Goal: Task Accomplishment & Management: Use online tool/utility

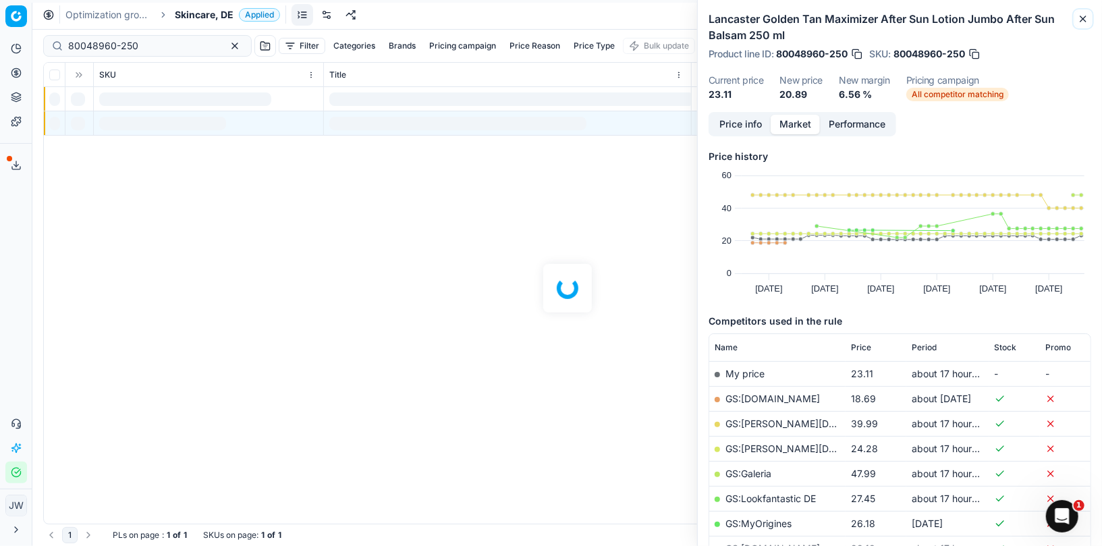
click at [1081, 20] on icon "button" at bounding box center [1082, 18] width 5 height 5
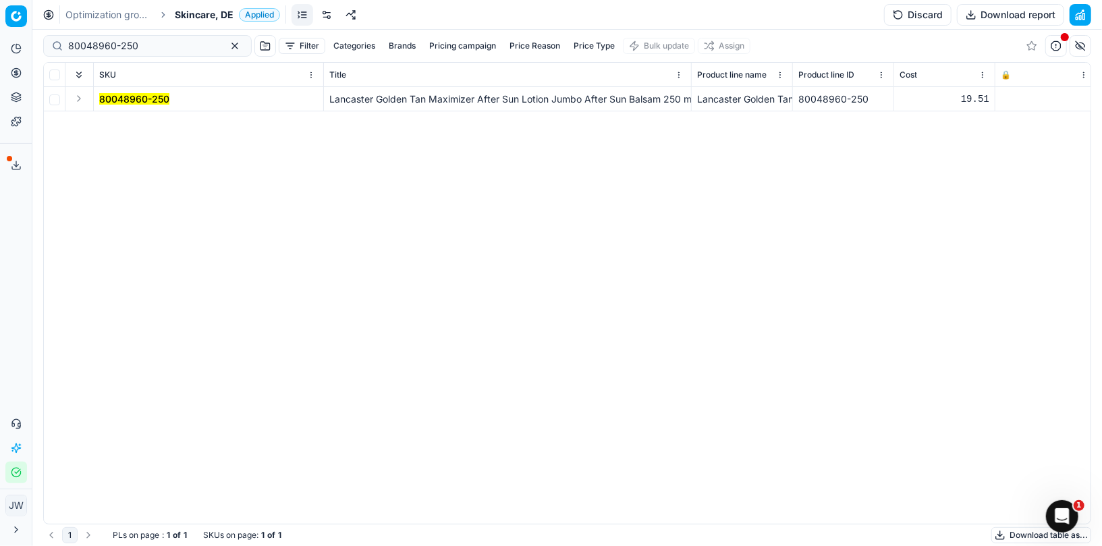
click at [13, 47] on icon at bounding box center [16, 48] width 11 height 11
click at [20, 74] on circle at bounding box center [15, 72] width 9 height 9
click at [82, 105] on link "Optimization groups" at bounding box center [129, 97] width 157 height 19
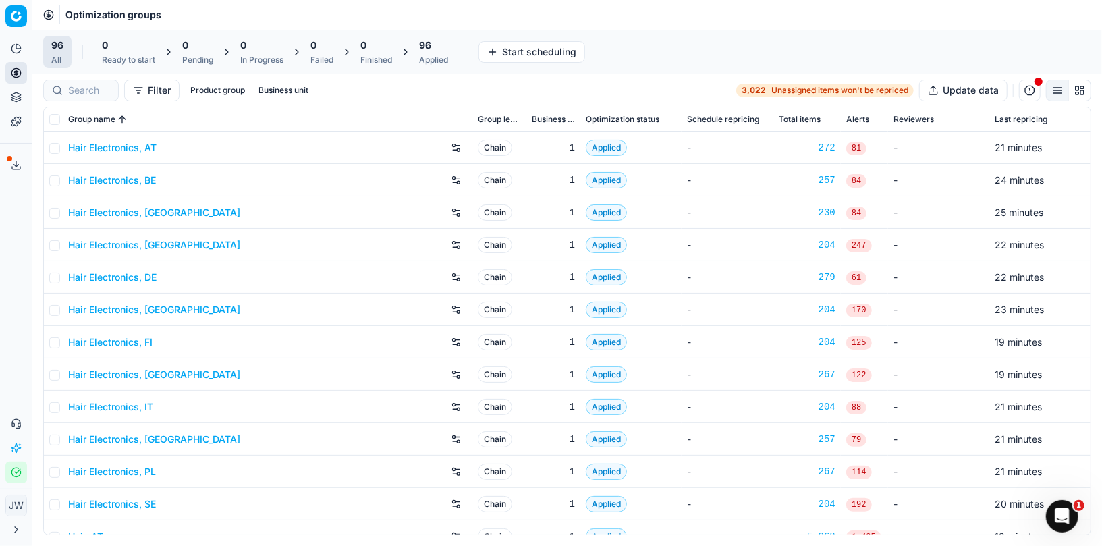
click at [16, 474] on icon "button" at bounding box center [16, 472] width 11 height 11
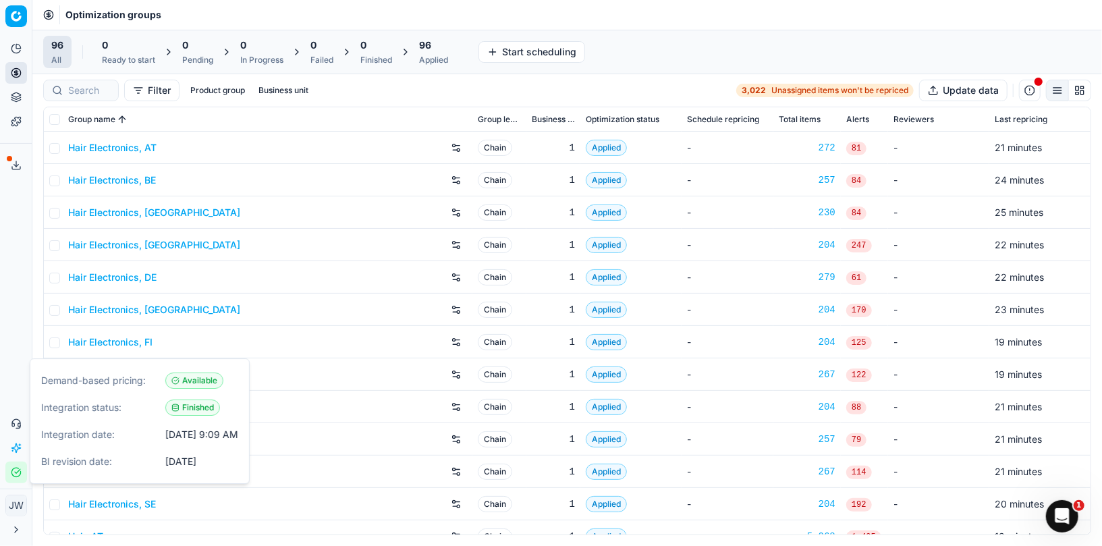
click at [16, 474] on icon "button" at bounding box center [16, 472] width 11 height 11
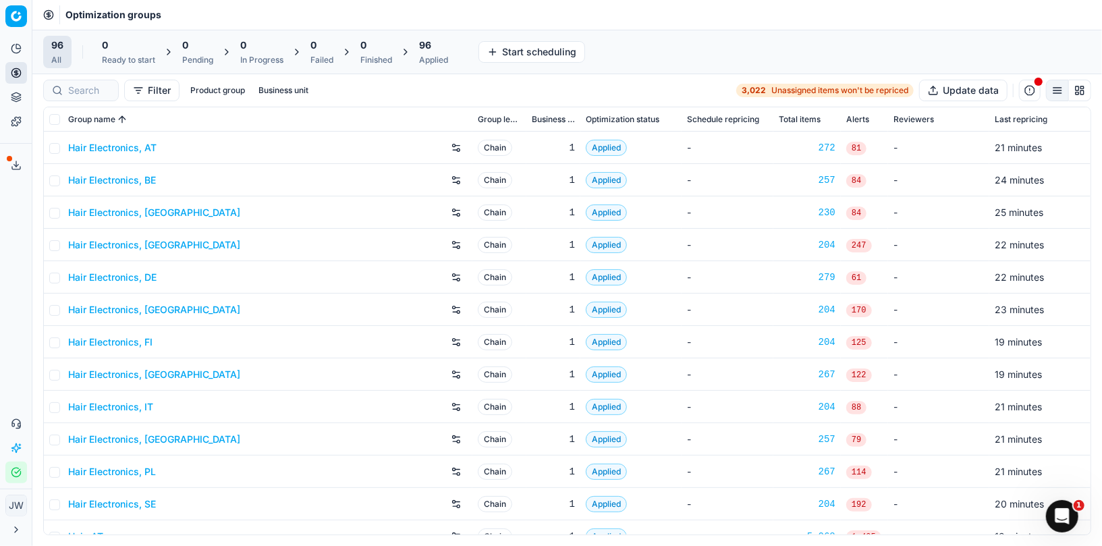
click at [428, 63] on div "Applied" at bounding box center [433, 60] width 29 height 11
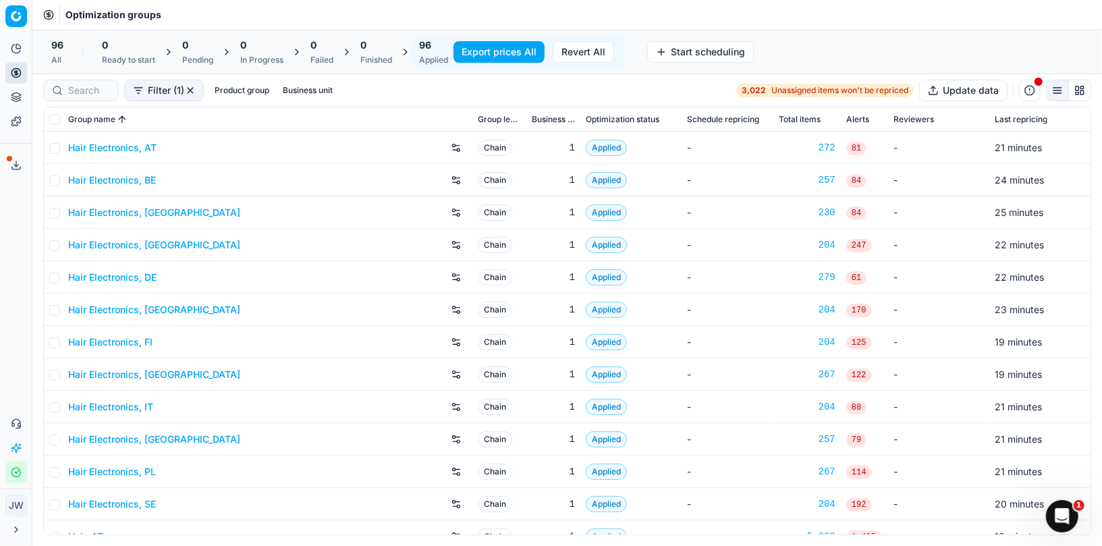
click at [516, 55] on button "Export prices All" at bounding box center [498, 52] width 91 height 22
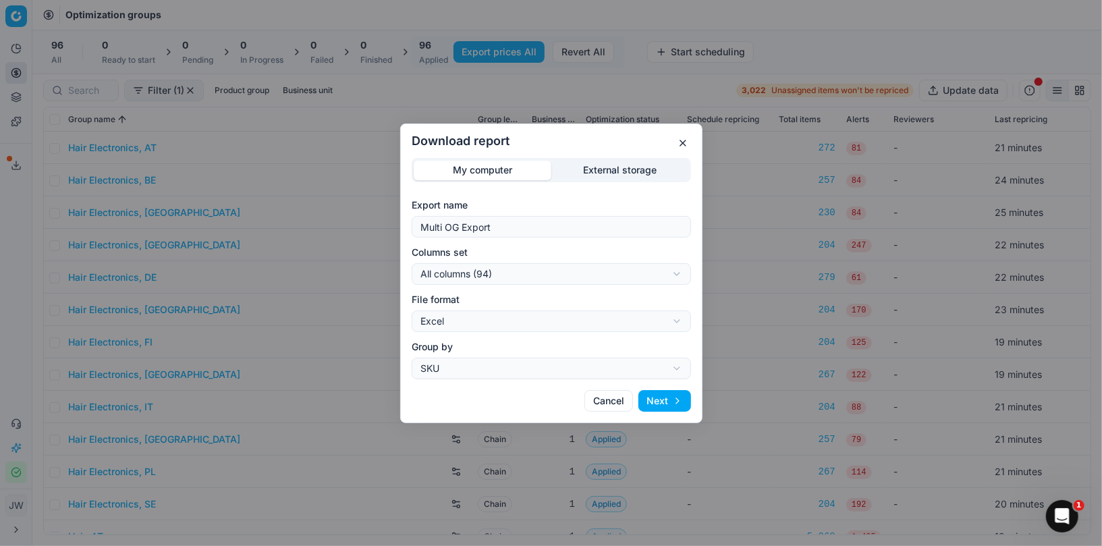
click at [549, 277] on div "Download report My computer External storage Export name Multi OG Export Column…" at bounding box center [551, 273] width 1102 height 546
select select "custom"
click at [499, 316] on div "Download report My computer External storage Export name Multi OG Export Column…" at bounding box center [551, 273] width 1102 height 546
select select "csv"
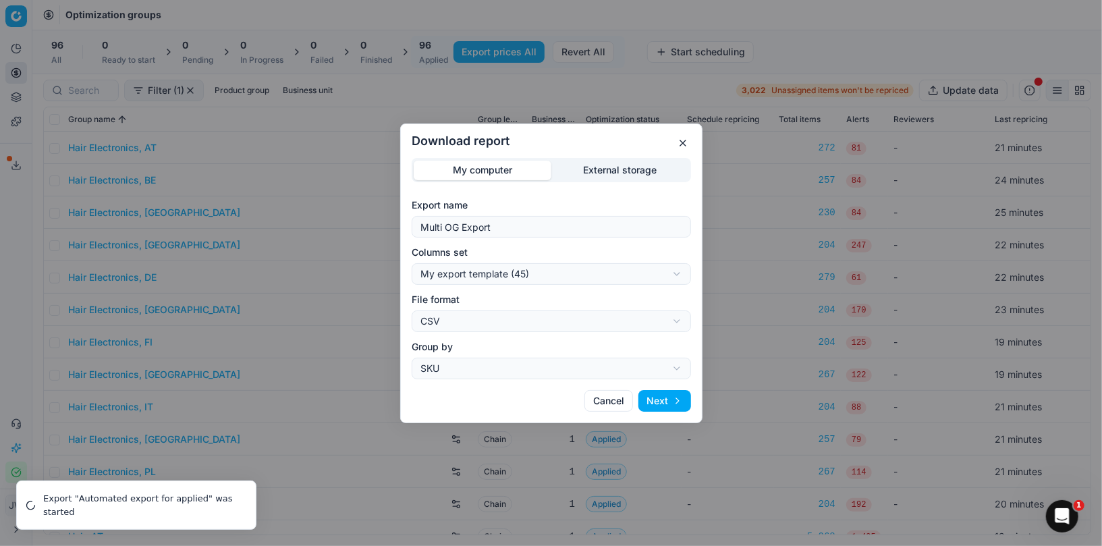
click at [665, 407] on button "Next" at bounding box center [664, 401] width 53 height 22
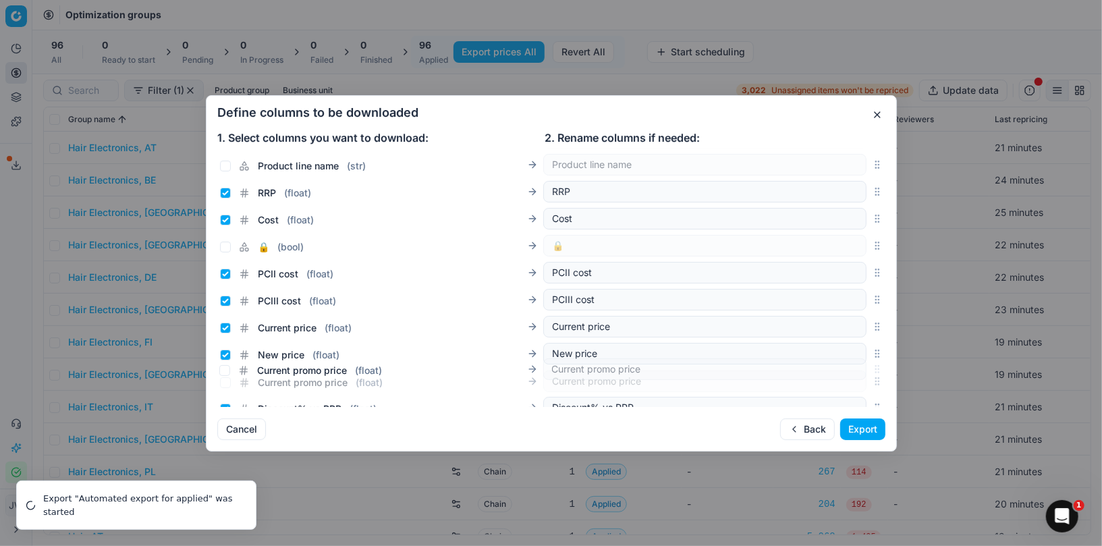
scroll to position [173, 0]
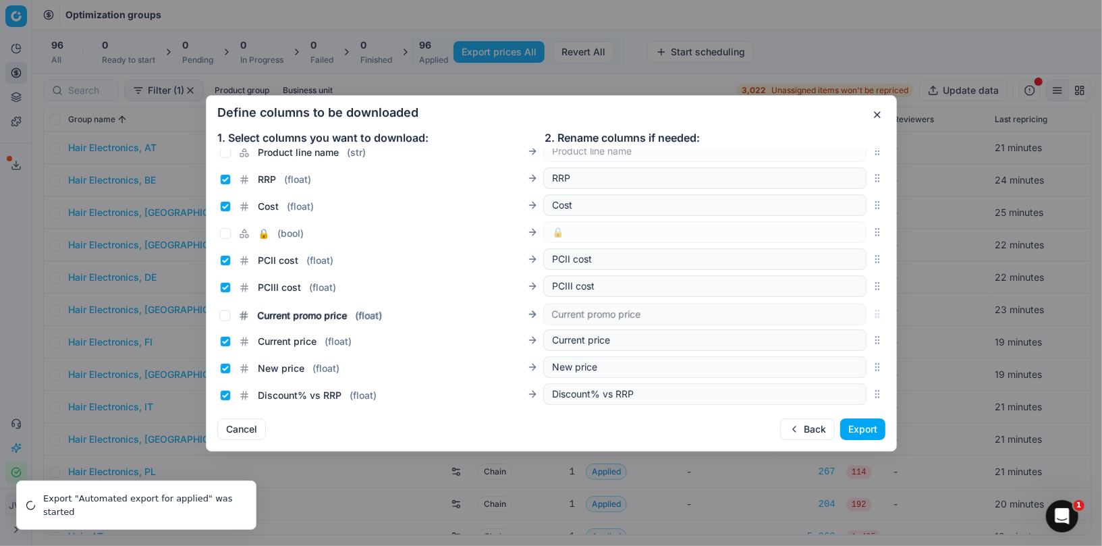
drag, startPoint x: 876, startPoint y: 275, endPoint x: 834, endPoint y: 313, distance: 56.9
click at [834, 313] on div "Current promo price ( float ) Current promo price" at bounding box center [551, 313] width 668 height 27
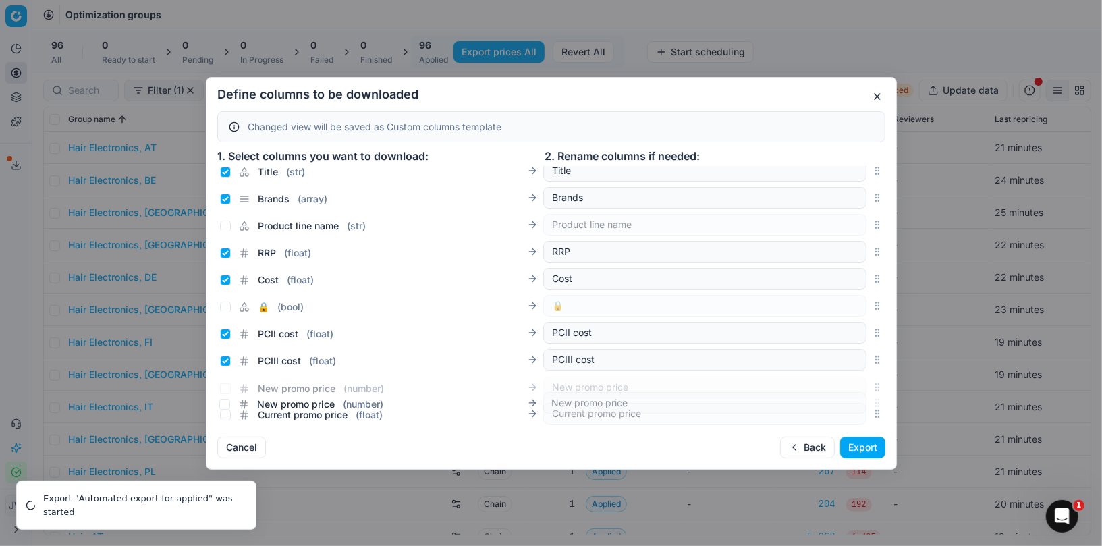
scroll to position [254, 0]
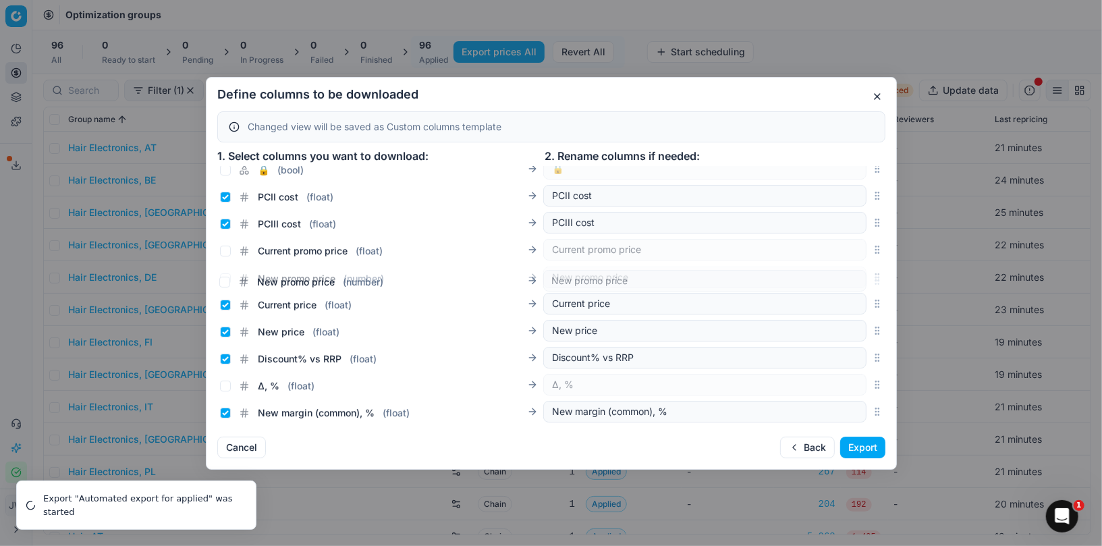
drag, startPoint x: 877, startPoint y: 240, endPoint x: 841, endPoint y: 283, distance: 56.5
click at [841, 283] on div "New promo price ( number ) New promo price" at bounding box center [551, 277] width 668 height 27
click at [225, 246] on input "Current promo price ( float )" at bounding box center [225, 251] width 11 height 11
checkbox input "true"
click at [225, 277] on input "New promo price ( number )" at bounding box center [225, 278] width 11 height 11
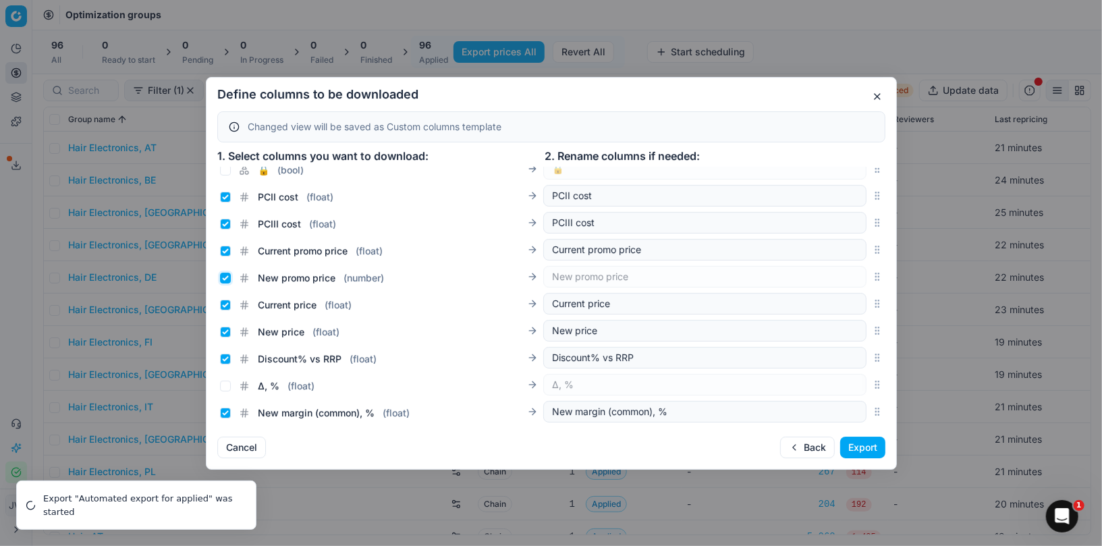
checkbox input "true"
click at [223, 302] on input "Current price ( float )" at bounding box center [225, 305] width 11 height 11
checkbox input "false"
click at [222, 332] on input "New price ( float )" at bounding box center [225, 332] width 11 height 11
checkbox input "false"
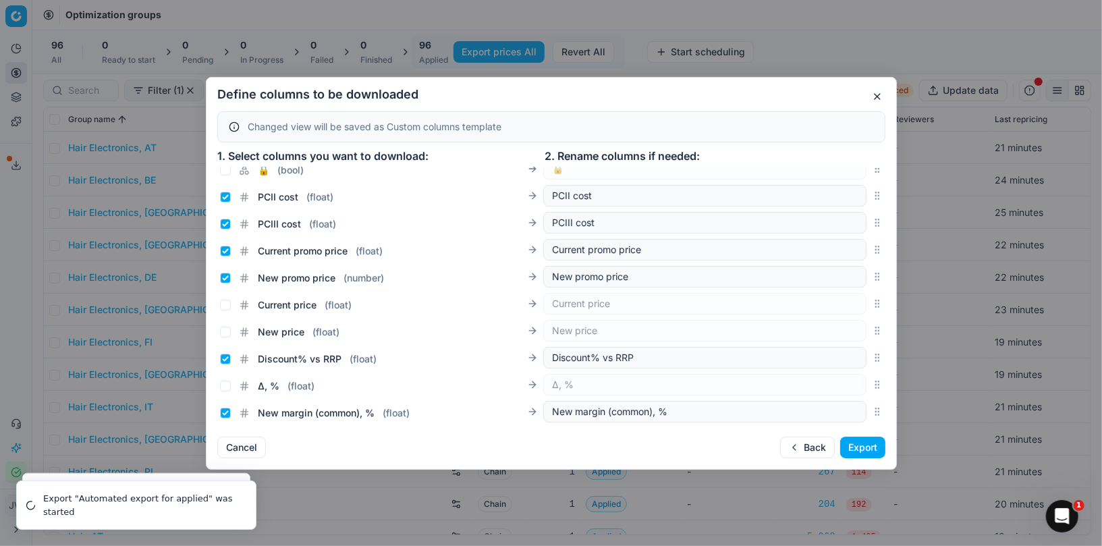
click at [872, 451] on button "Export" at bounding box center [862, 448] width 45 height 22
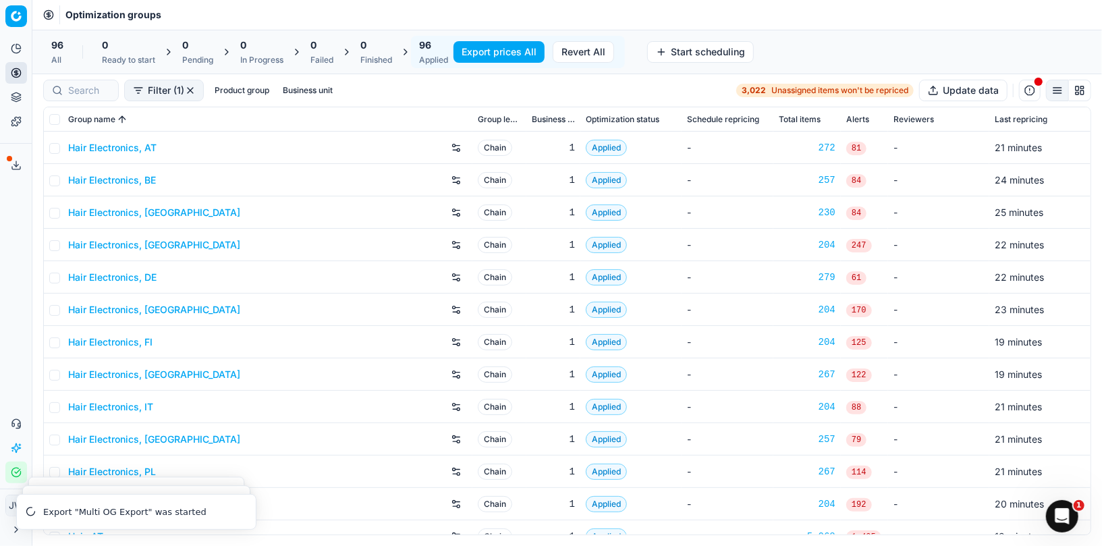
click at [630, 89] on div "Filter (1) Product group Business unit 3,022 Unassigned items won't be repriced…" at bounding box center [567, 91] width 1048 height 22
click at [8, 165] on button "Export service" at bounding box center [16, 166] width 22 height 22
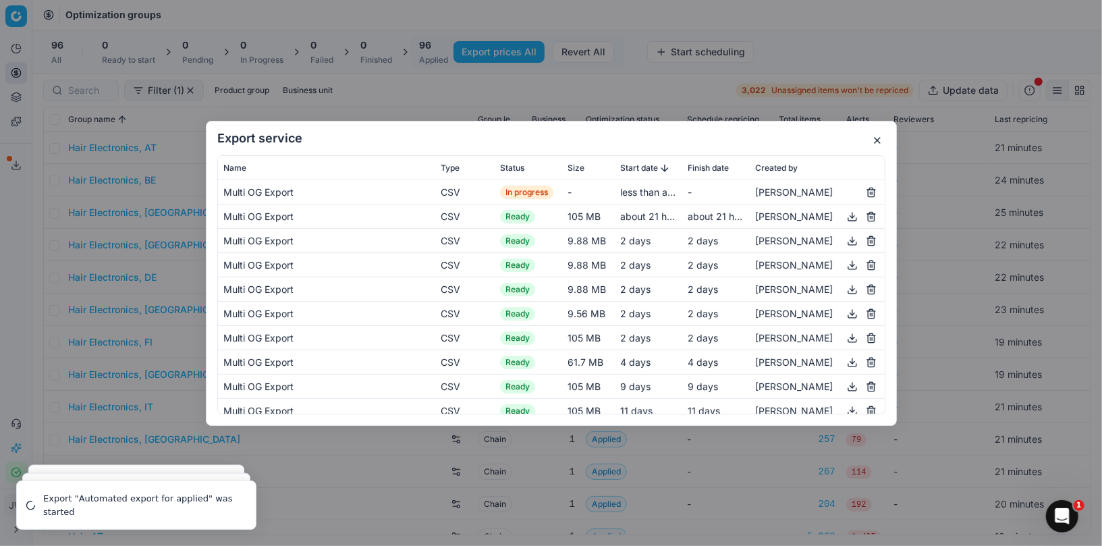
click at [868, 136] on h2 "Export service" at bounding box center [551, 138] width 668 height 12
click at [872, 138] on button "button" at bounding box center [877, 140] width 16 height 16
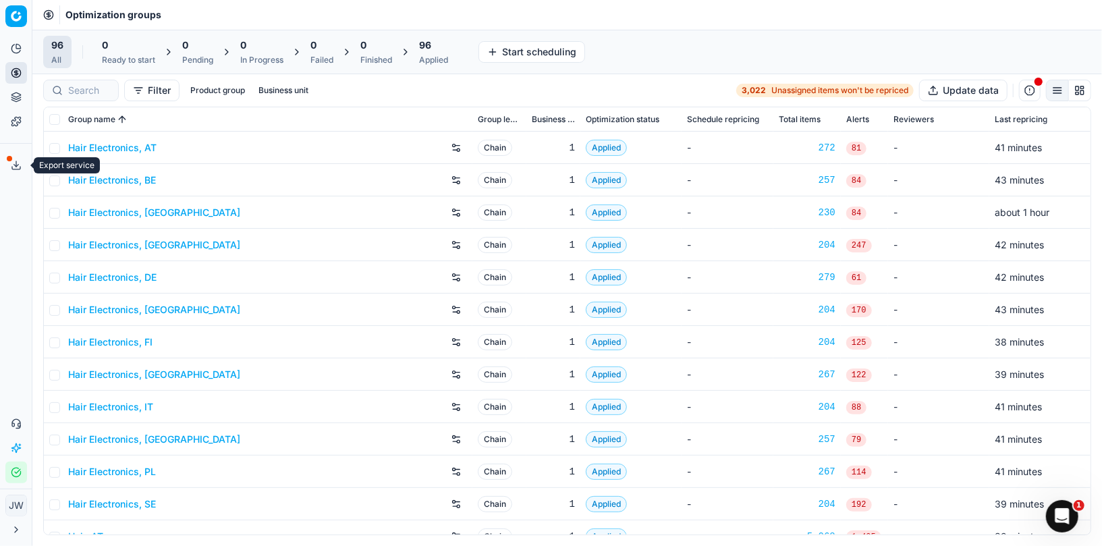
click at [9, 165] on button "Export service" at bounding box center [16, 166] width 22 height 22
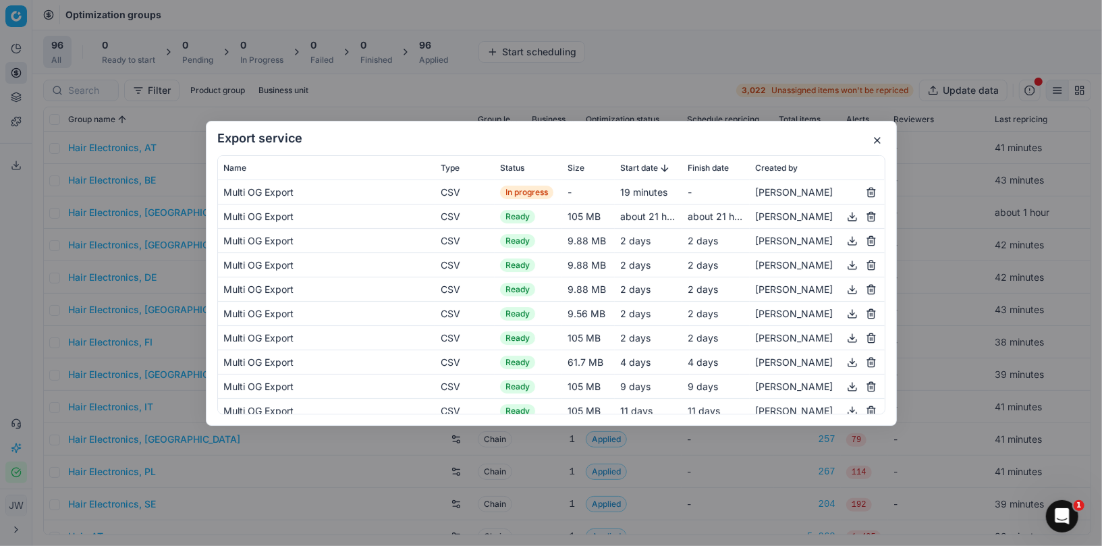
click at [876, 144] on button "button" at bounding box center [877, 140] width 16 height 16
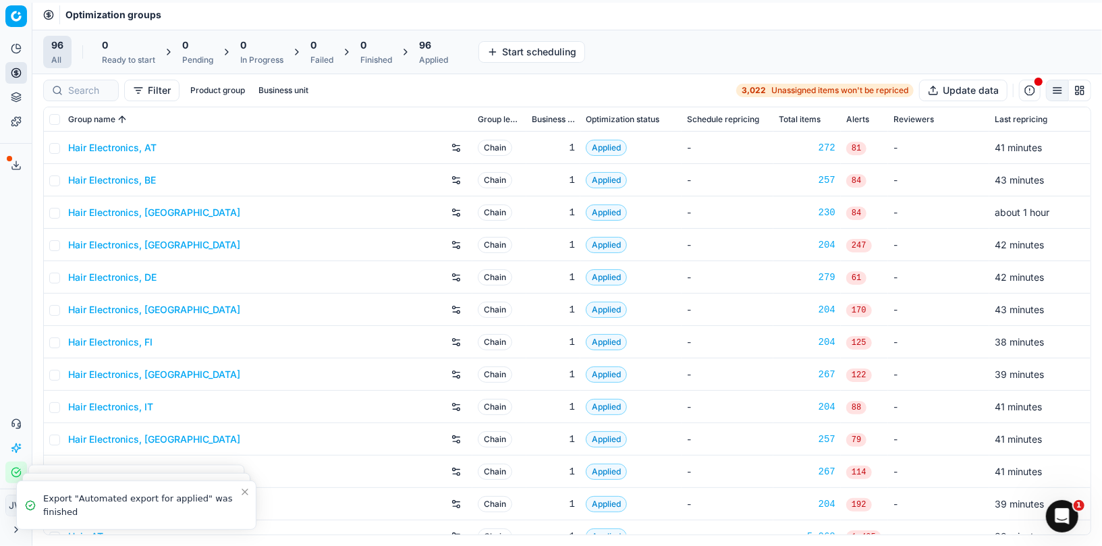
click at [17, 161] on icon at bounding box center [16, 165] width 11 height 11
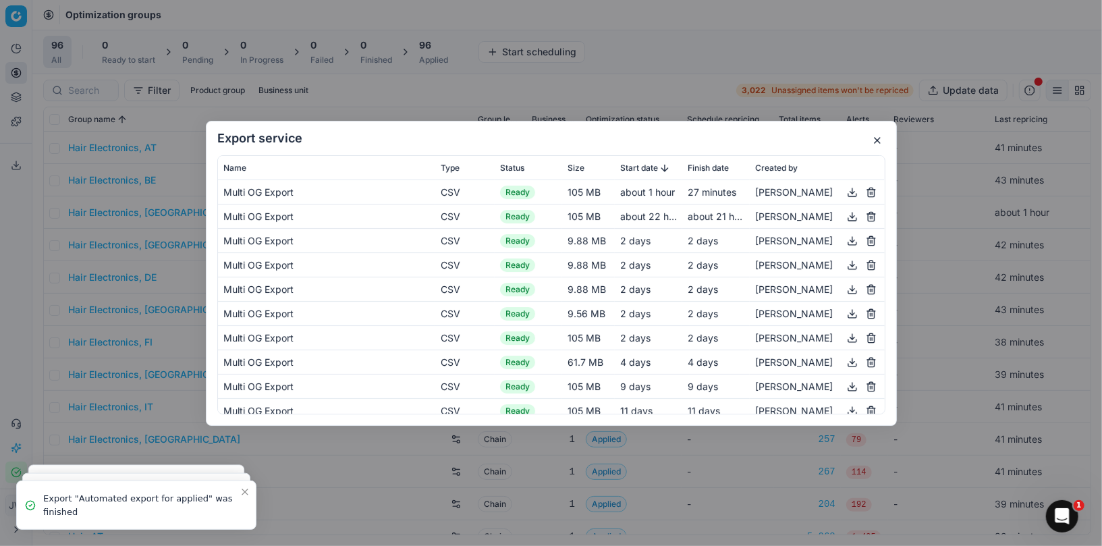
click at [849, 189] on button "button" at bounding box center [852, 192] width 16 height 16
